Goal: Check status: Check status

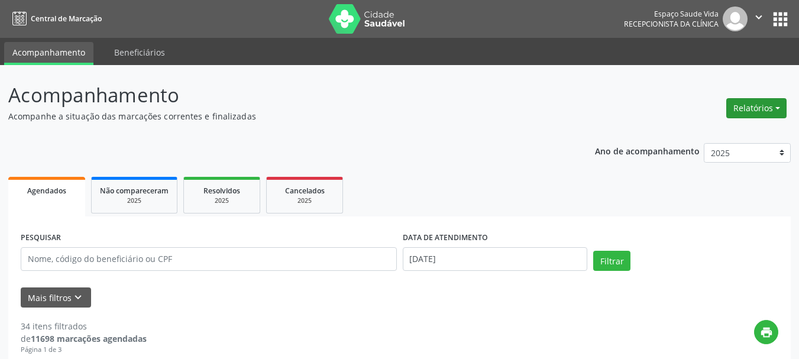
click at [751, 108] on button "Relatórios" at bounding box center [756, 108] width 60 height 20
click at [717, 129] on link "Agendamentos" at bounding box center [723, 133] width 127 height 17
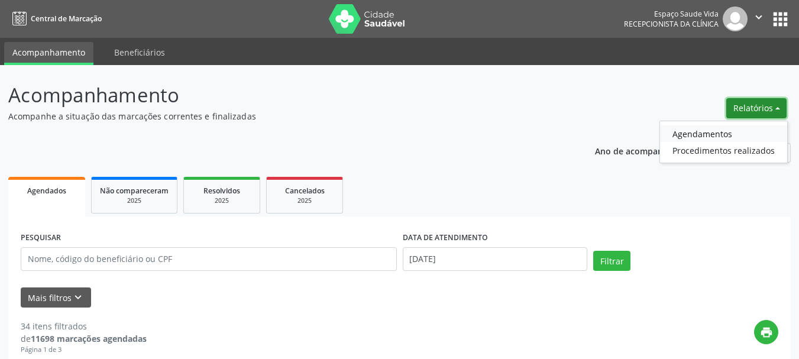
select select "7"
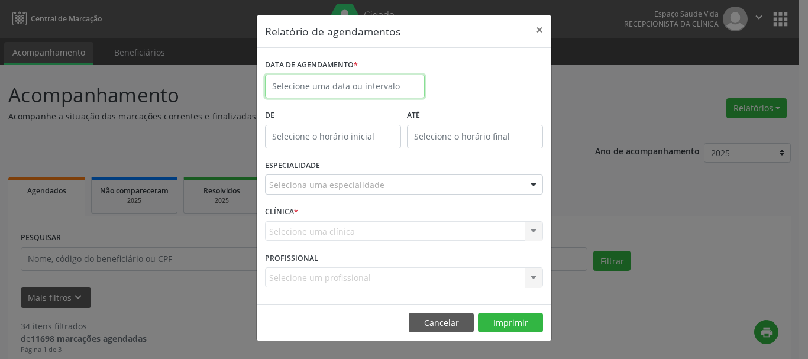
click at [391, 84] on input "text" at bounding box center [345, 86] width 160 height 24
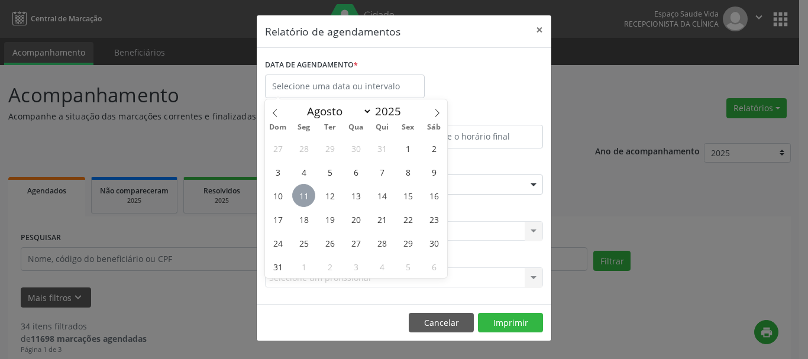
click at [306, 195] on span "11" at bounding box center [303, 195] width 23 height 23
type input "[DATE]"
click at [306, 195] on span "11" at bounding box center [303, 195] width 23 height 23
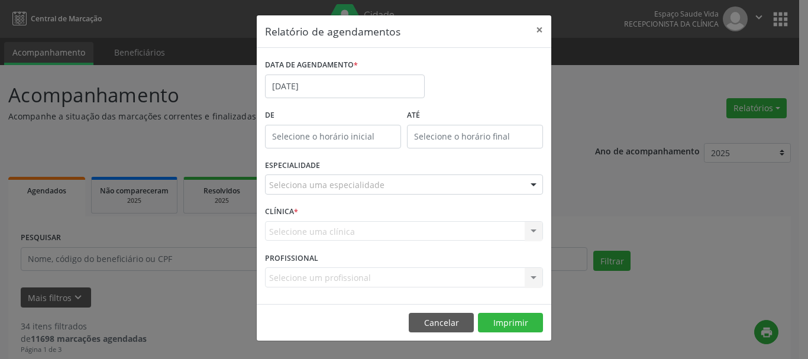
click at [306, 195] on div "ESPECIALIDADE Seleciona uma especialidade Todas as especialidades Alergologia A…" at bounding box center [404, 180] width 284 height 46
type input "cini"
click at [289, 213] on label "CLÍNICA *" at bounding box center [281, 212] width 33 height 18
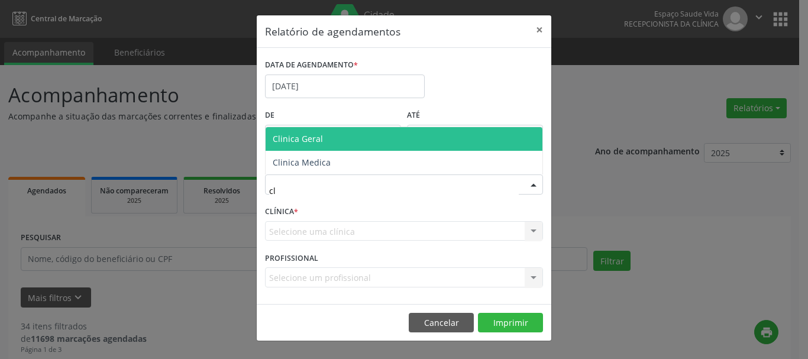
type input "cli"
click at [283, 189] on input "cli" at bounding box center [394, 191] width 250 height 24
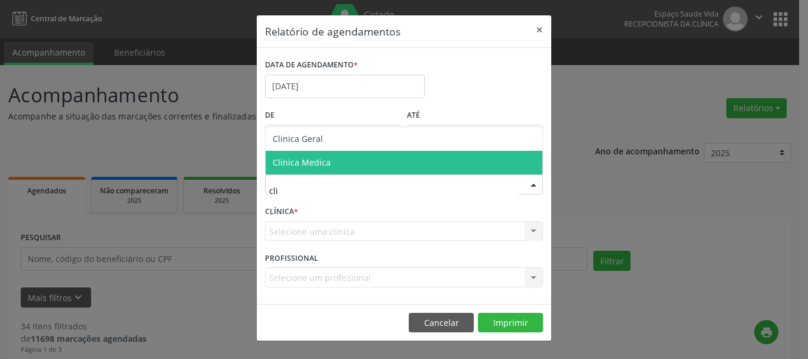
click at [294, 163] on span "Clinica Medica" at bounding box center [302, 162] width 58 height 11
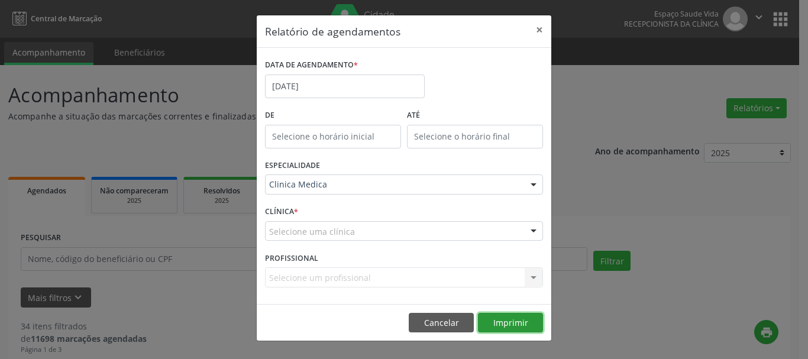
click at [506, 323] on button "Imprimir" at bounding box center [510, 323] width 65 height 20
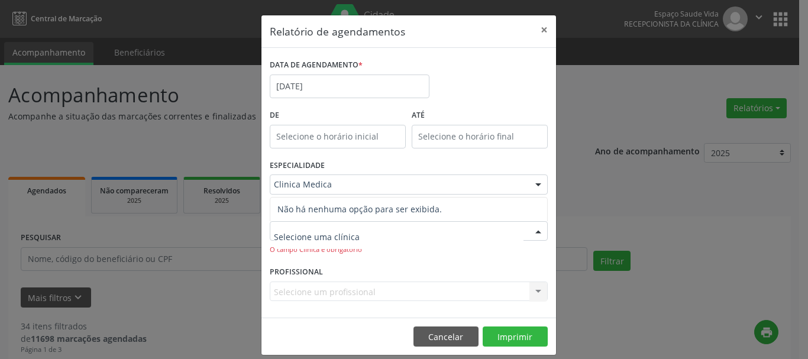
click at [396, 225] on div at bounding box center [409, 231] width 278 height 20
click at [391, 229] on input "text" at bounding box center [399, 237] width 250 height 24
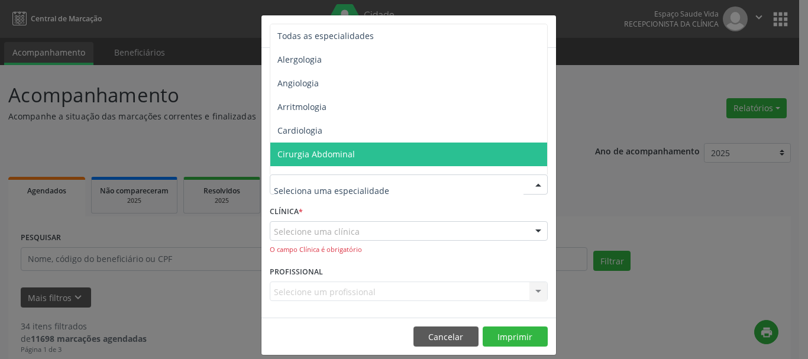
click at [354, 178] on div at bounding box center [409, 184] width 278 height 20
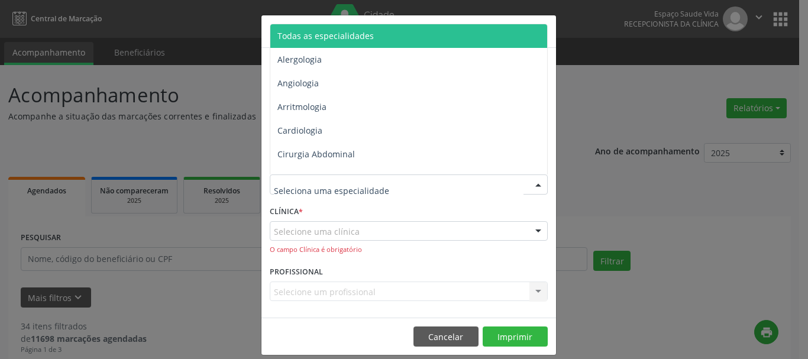
click at [328, 35] on span "Todas as especialidades" at bounding box center [325, 35] width 96 height 11
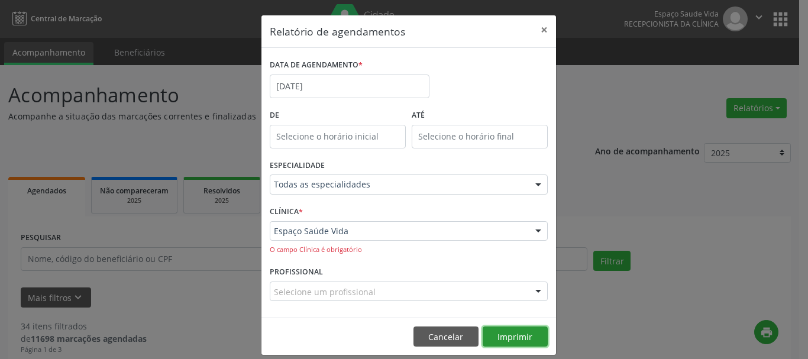
click at [510, 336] on button "Imprimir" at bounding box center [514, 336] width 65 height 20
